Goal: Task Accomplishment & Management: Manage account settings

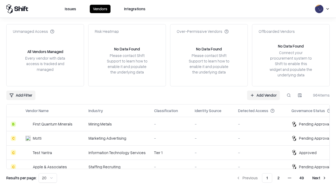
click at [263, 95] on link "Add Vendor" at bounding box center [263, 94] width 33 height 9
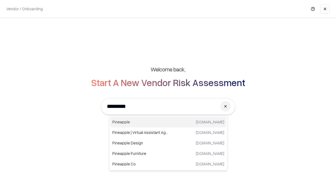
click at [168, 122] on div "Pineapple [DOMAIN_NAME]" at bounding box center [168, 122] width 116 height 10
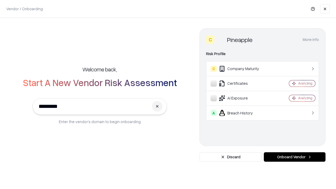
type input "*********"
click at [294, 157] on button "Onboard Vendor" at bounding box center [295, 156] width 62 height 9
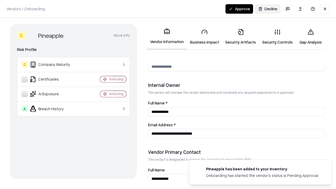
scroll to position [272, 0]
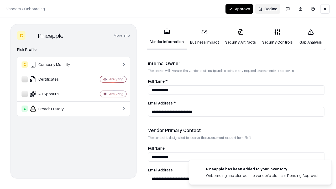
click at [204, 37] on link "Business Impact" at bounding box center [204, 37] width 35 height 24
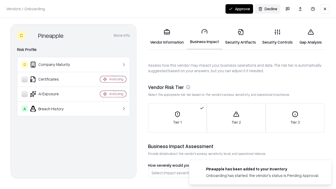
click at [240, 37] on link "Security Artifacts" at bounding box center [240, 37] width 37 height 24
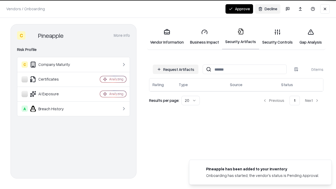
click at [175, 69] on button "Request Artifacts" at bounding box center [176, 69] width 46 height 9
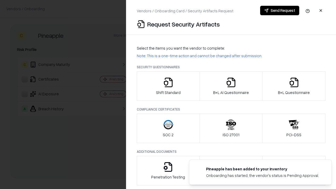
click at [168, 86] on icon "button" at bounding box center [168, 82] width 10 height 10
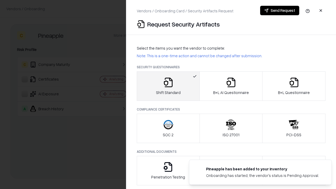
click at [279, 10] on button "Send Request" at bounding box center [279, 10] width 39 height 9
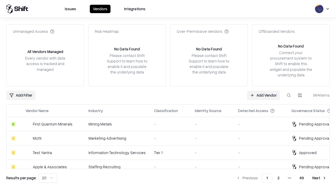
click at [288, 95] on button at bounding box center [288, 94] width 9 height 9
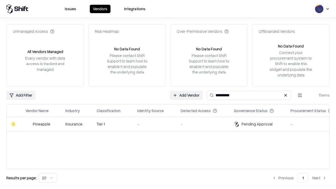
type input "*********"
click at [171, 124] on div "-" at bounding box center [154, 124] width 35 height 6
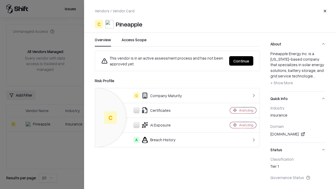
click at [241, 61] on button "Continue" at bounding box center [241, 60] width 24 height 9
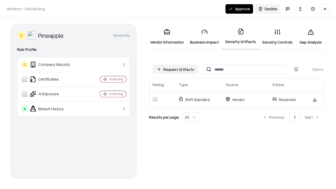
click at [239, 9] on button "Approve" at bounding box center [239, 8] width 28 height 9
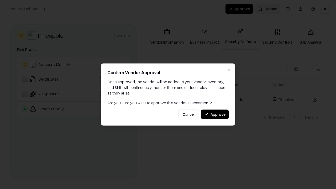
click at [215, 114] on button "Approve" at bounding box center [215, 113] width 28 height 9
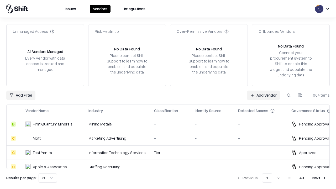
type input "*********"
click at [263, 95] on link "Add Vendor" at bounding box center [263, 94] width 33 height 9
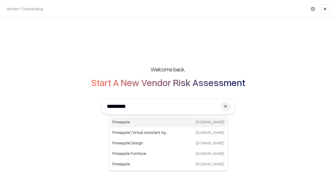
click at [168, 122] on div "Pineapple [DOMAIN_NAME]" at bounding box center [168, 122] width 116 height 10
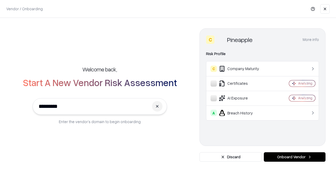
type input "*********"
click at [294, 157] on button "Onboard Vendor" at bounding box center [295, 156] width 62 height 9
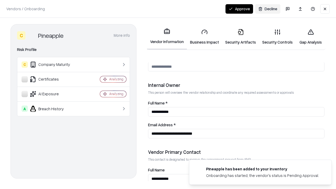
scroll to position [272, 0]
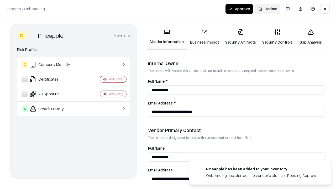
click at [239, 9] on button "Approve" at bounding box center [239, 8] width 28 height 9
